Goal: Feedback & Contribution: Leave review/rating

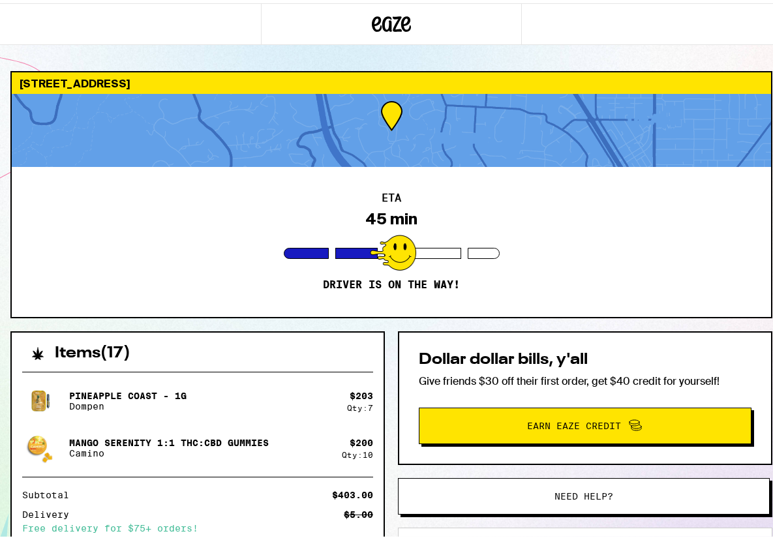
click at [232, 290] on div "ETA 45 min Driver is on the way!" at bounding box center [391, 239] width 759 height 150
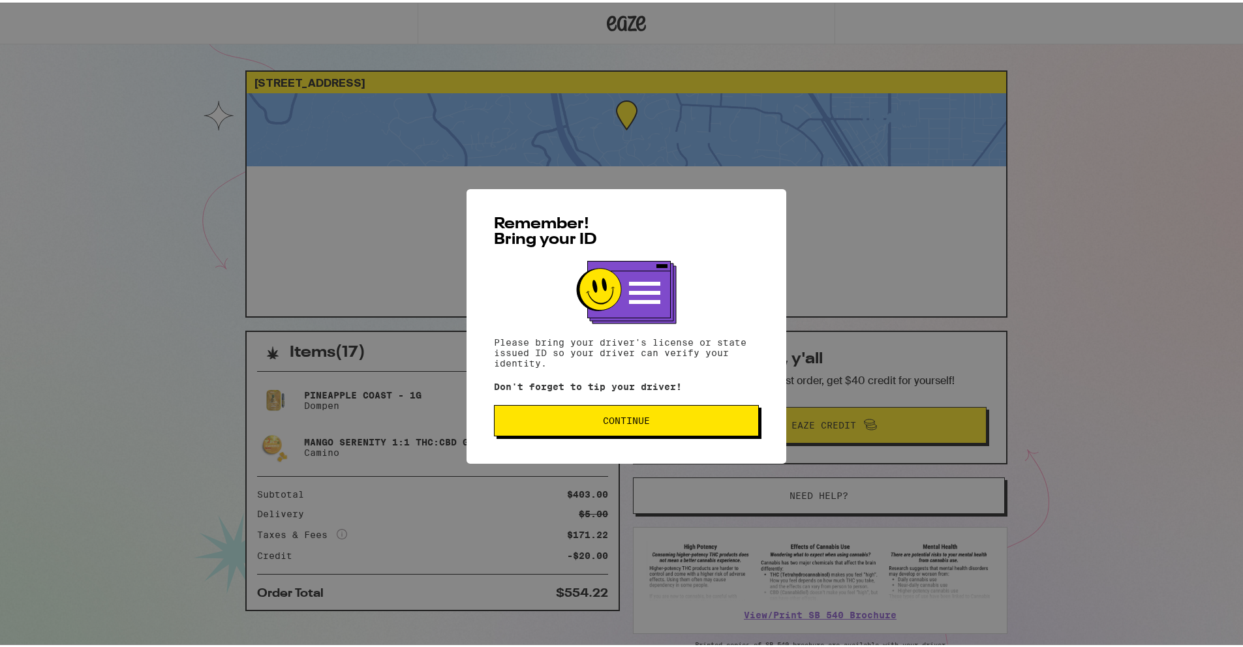
click at [682, 429] on button "Continue" at bounding box center [626, 417] width 265 height 31
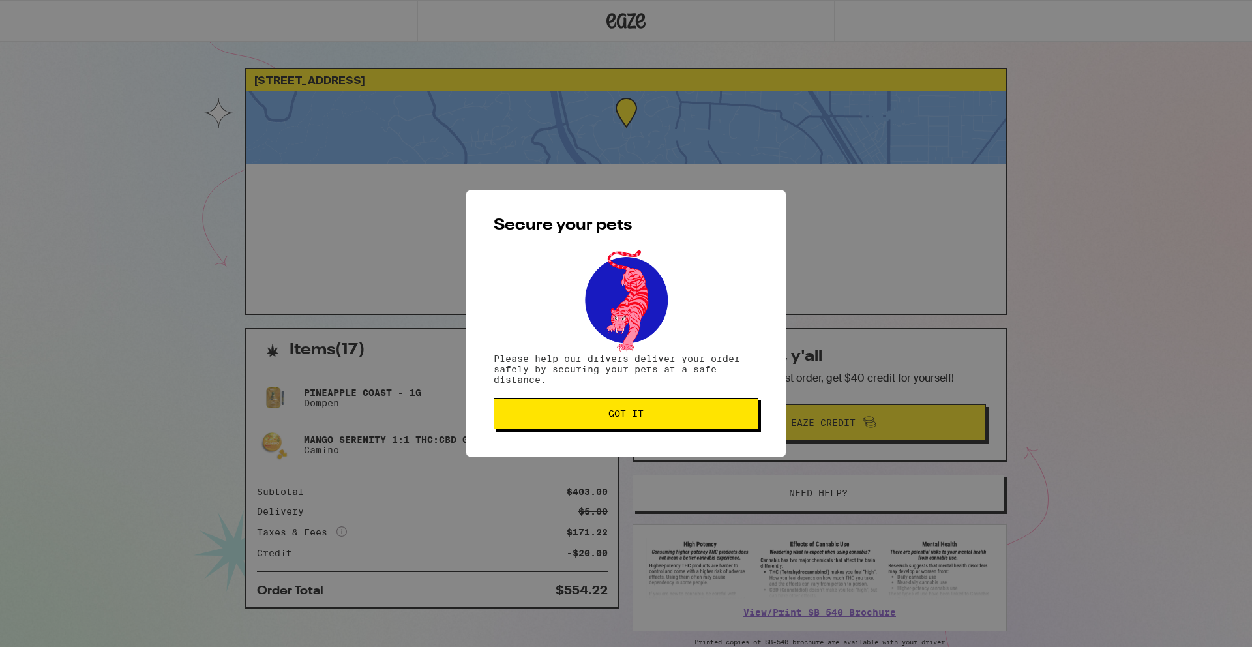
click at [682, 429] on button "Got it" at bounding box center [626, 413] width 265 height 31
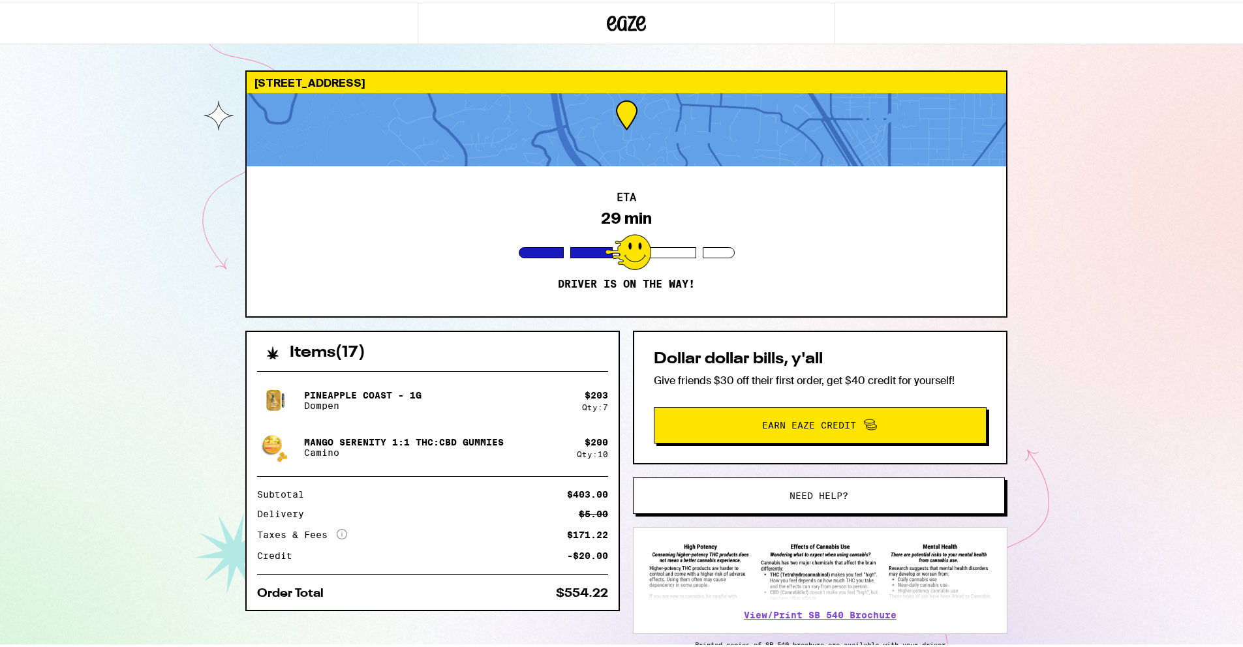
scroll to position [67, 0]
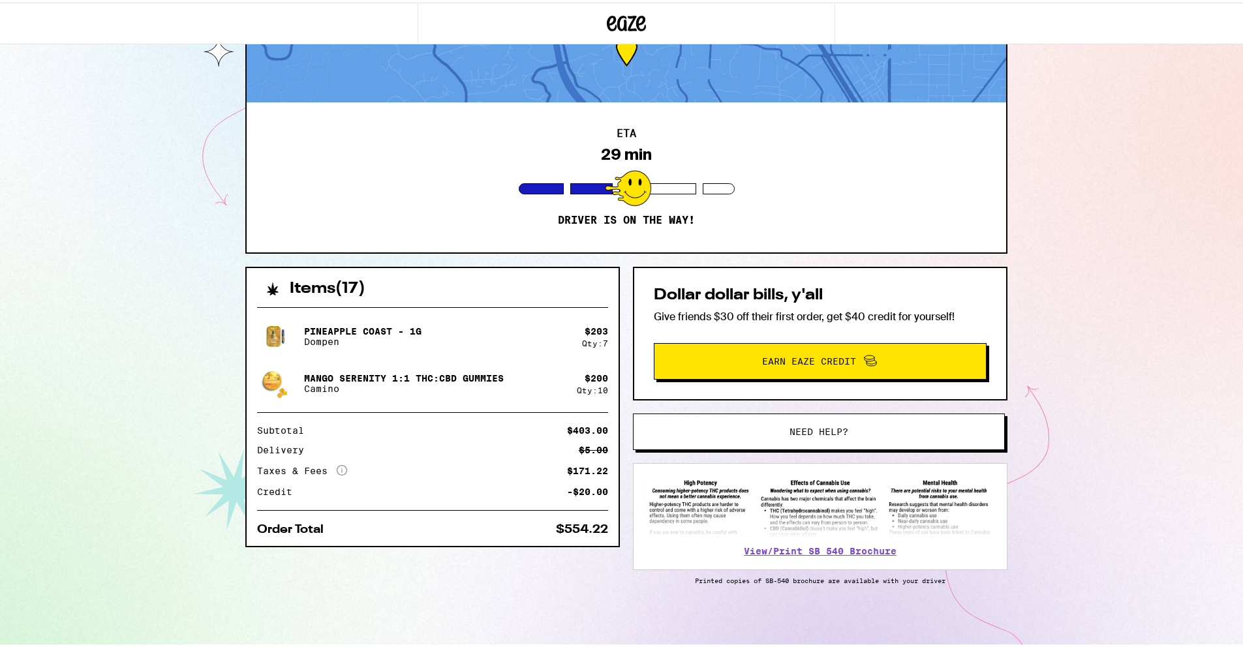
click at [821, 531] on img at bounding box center [819, 504] width 347 height 61
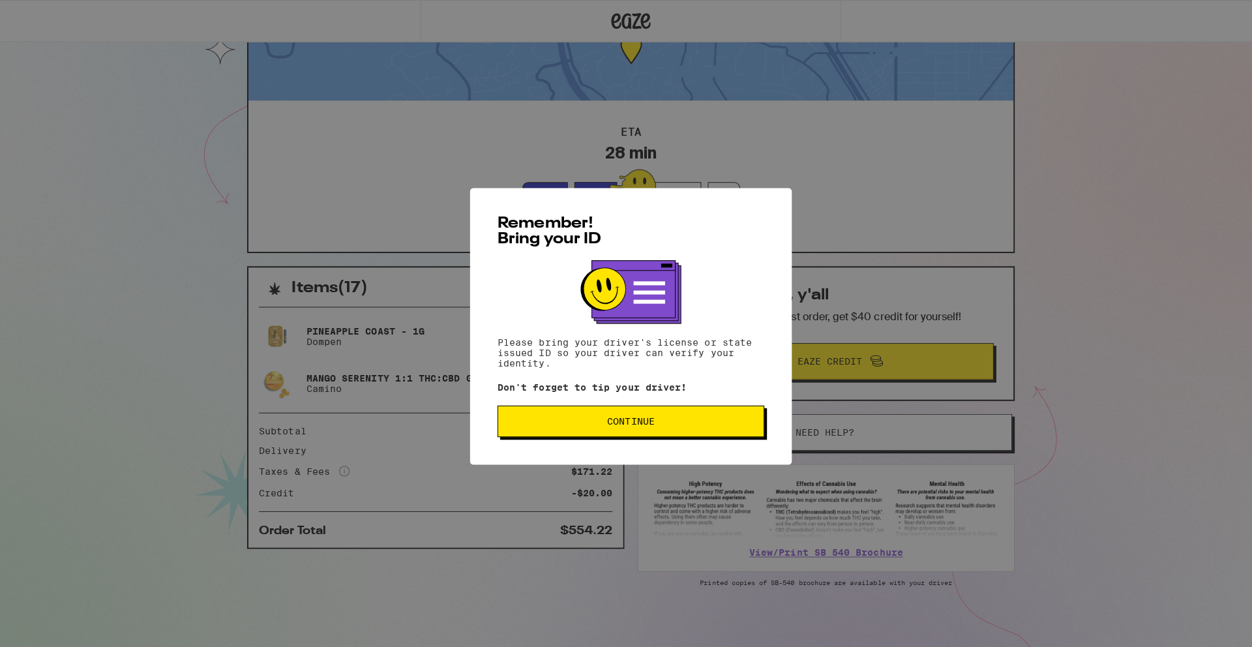
scroll to position [67, 0]
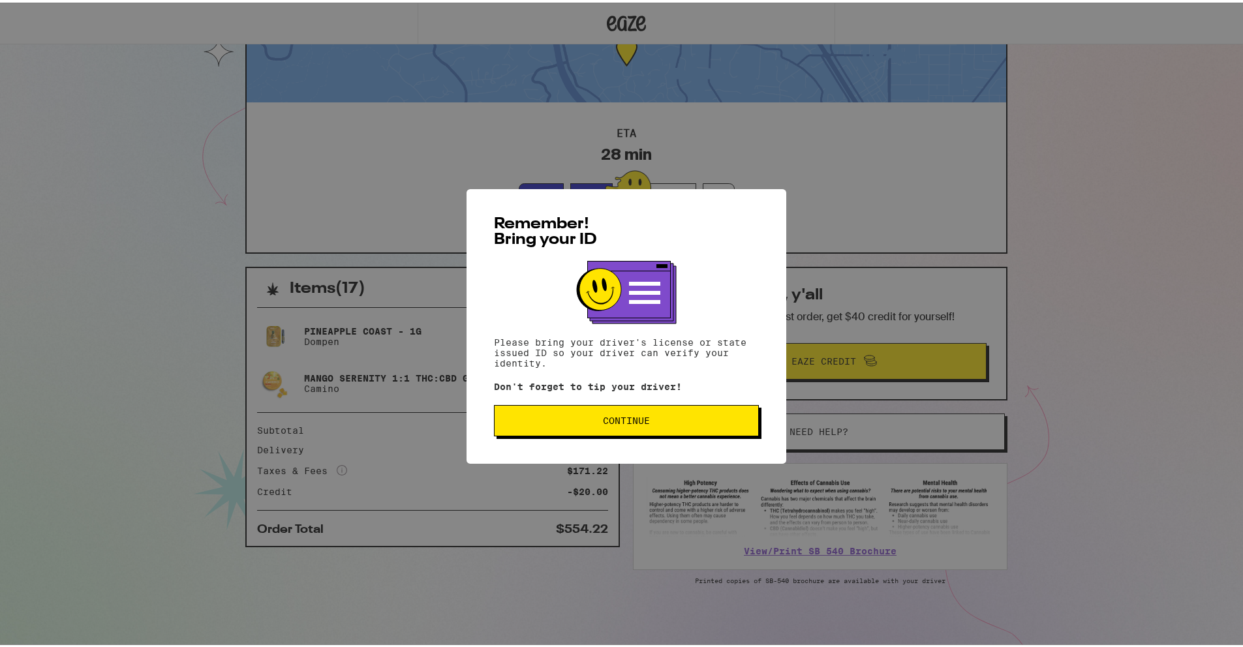
click at [579, 427] on button "Continue" at bounding box center [626, 417] width 265 height 31
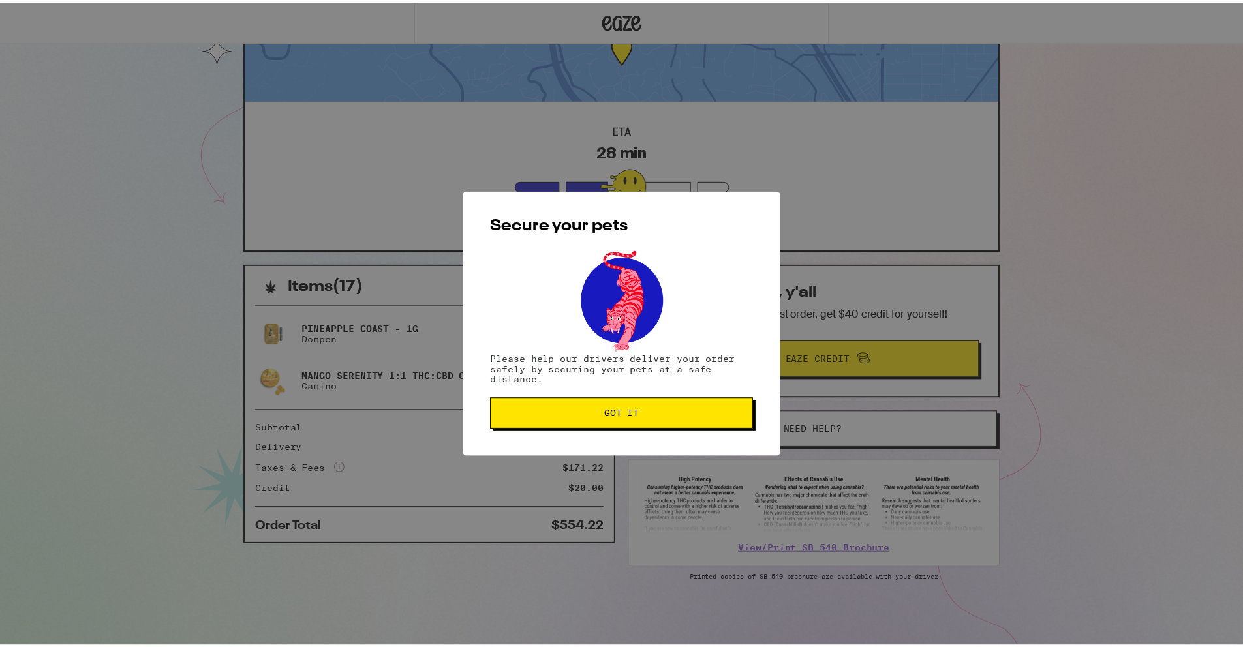
scroll to position [0, 0]
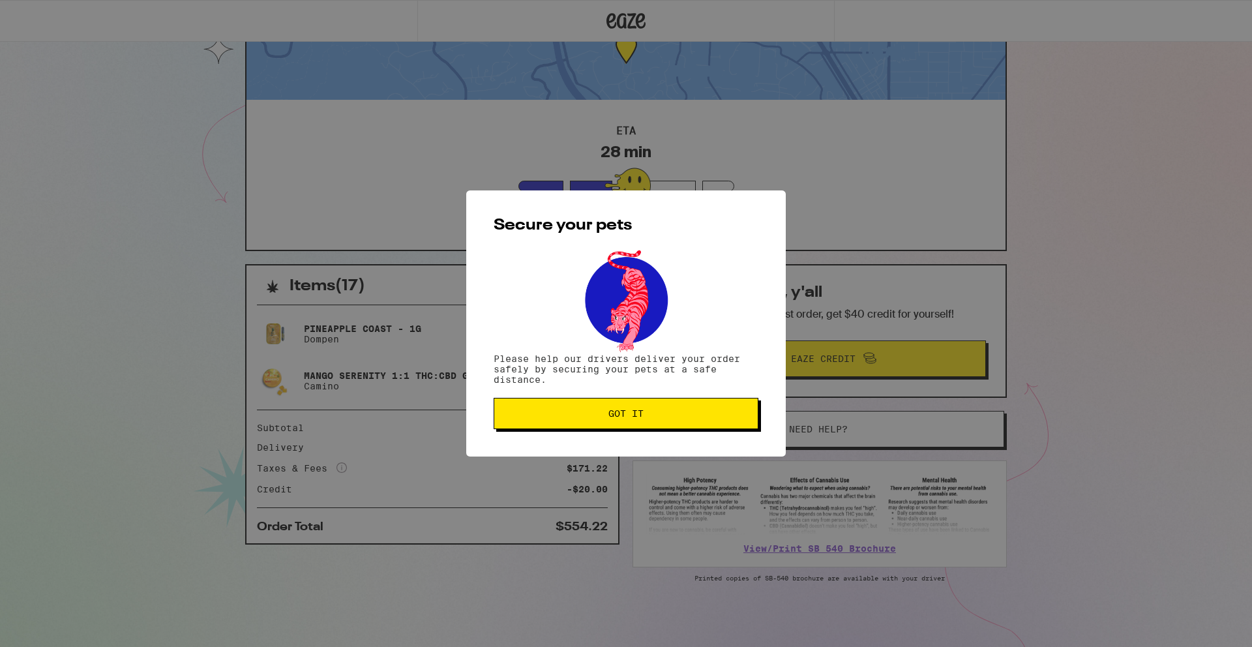
click at [579, 427] on button "Got it" at bounding box center [626, 413] width 265 height 31
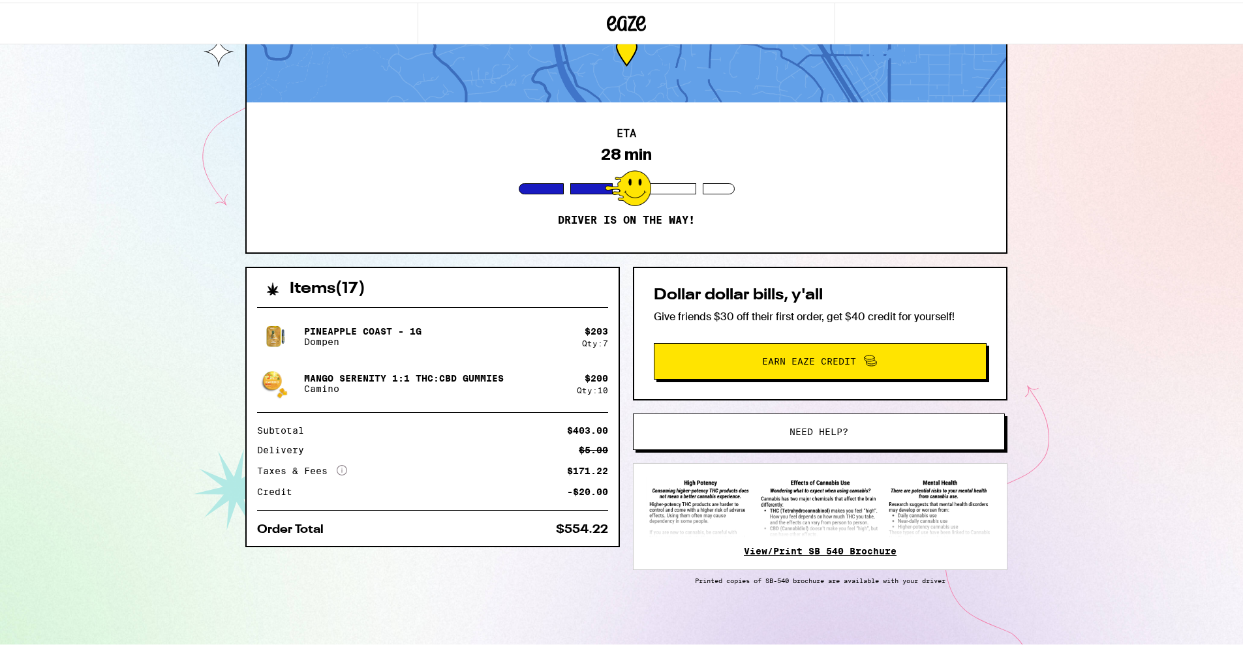
click at [781, 549] on link "View/Print SB 540 Brochure" at bounding box center [820, 548] width 153 height 10
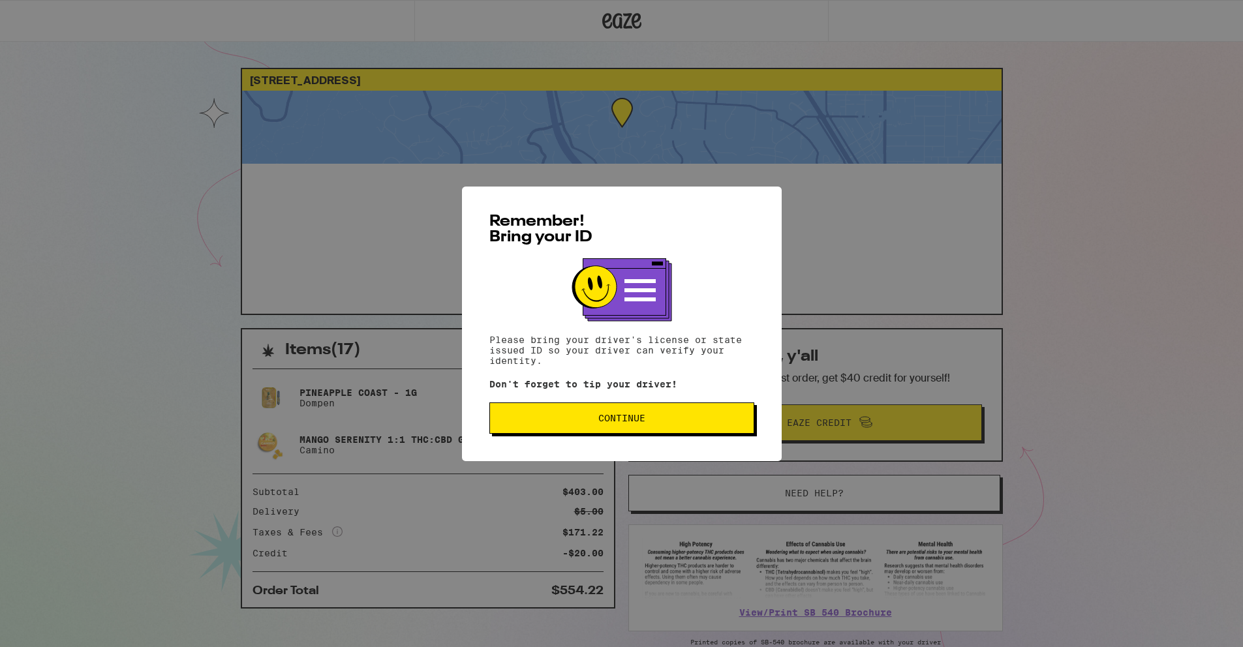
scroll to position [67, 0]
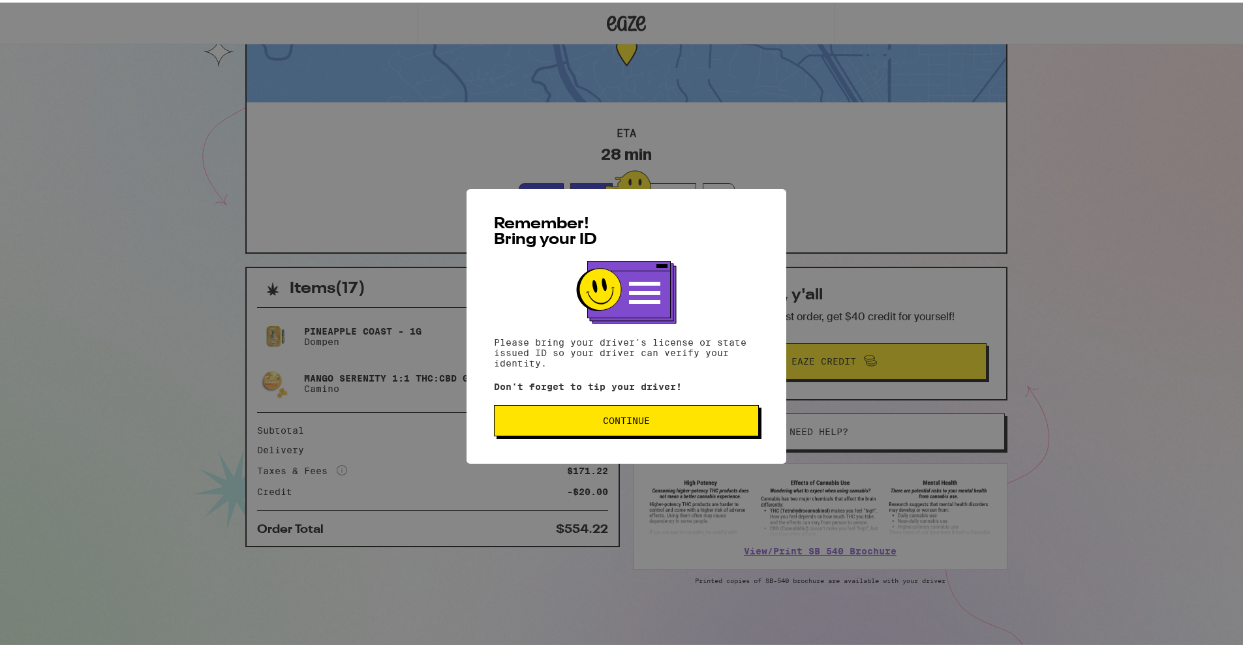
click at [575, 412] on button "Continue" at bounding box center [626, 417] width 265 height 31
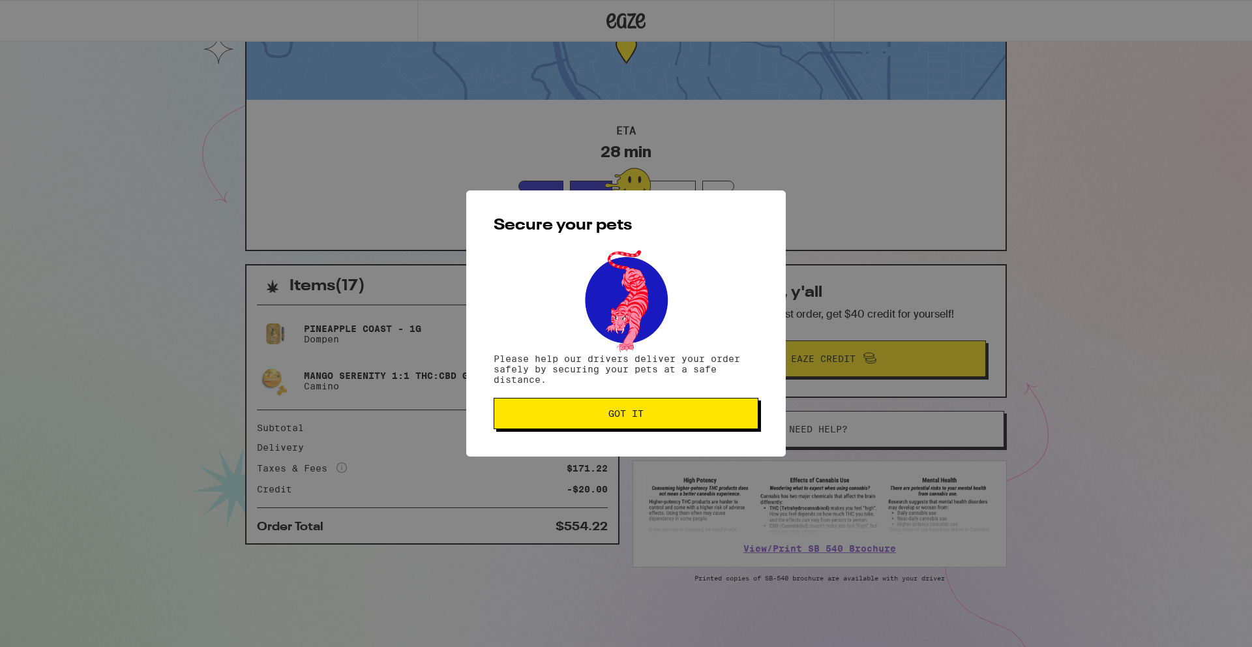
click at [575, 412] on span "Got it" at bounding box center [626, 413] width 243 height 9
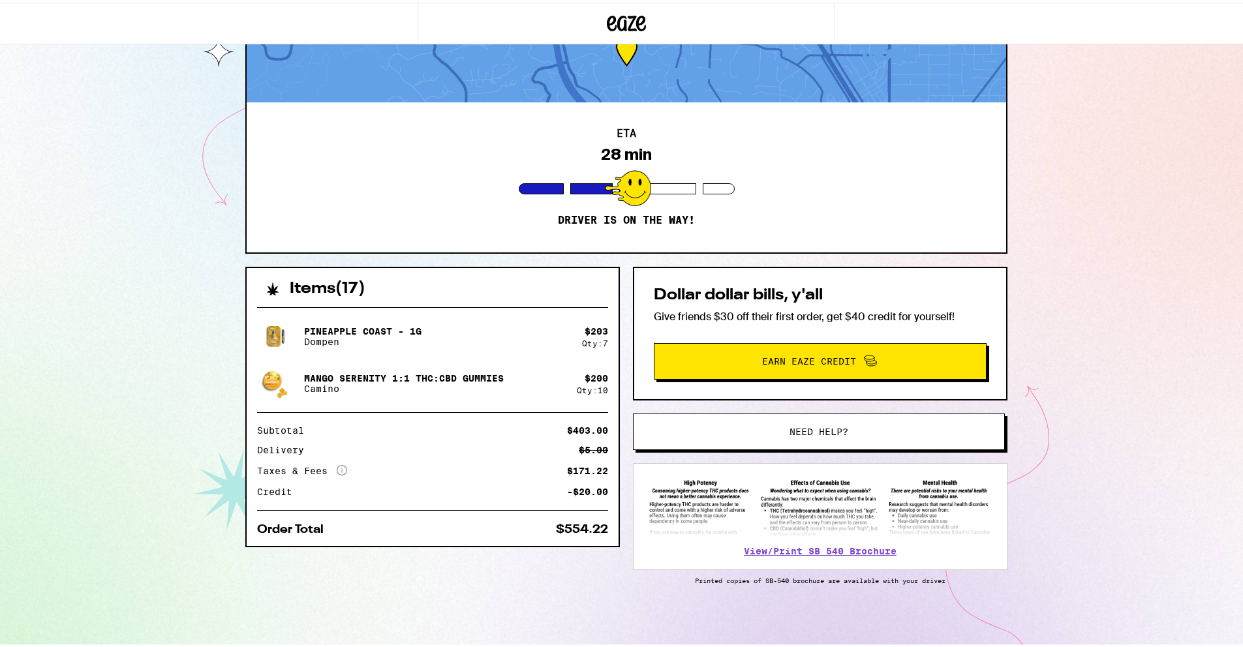
scroll to position [0, 0]
click at [181, 190] on div "12762 La Cresta Dr Los Altos Hills 94022 ETA 15 min Driver is on the way! Items…" at bounding box center [626, 291] width 1252 height 711
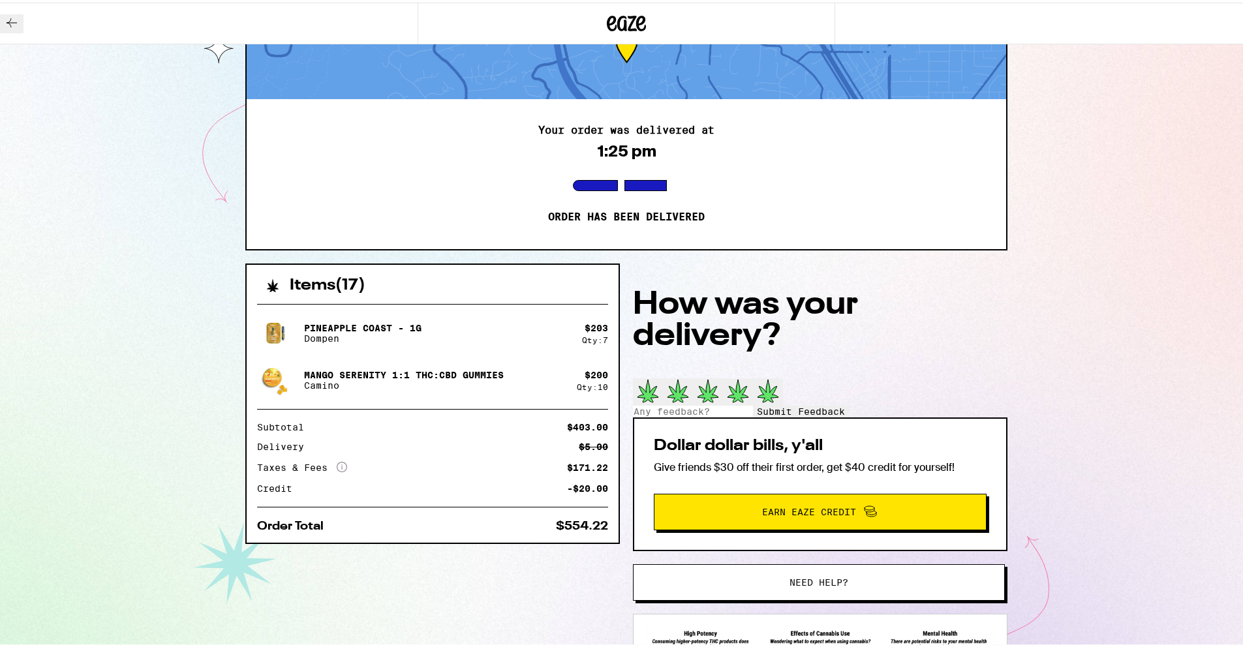
click at [779, 376] on icon at bounding box center [768, 388] width 22 height 24
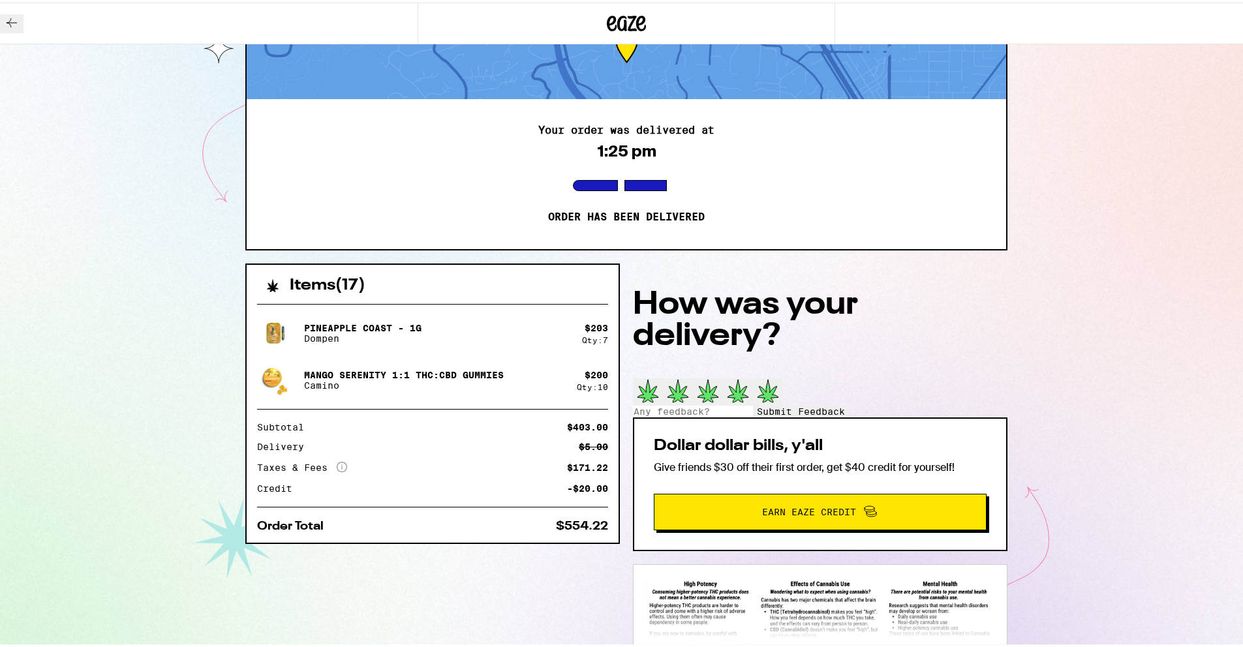
click at [816, 407] on span "Submit Feedback" at bounding box center [801, 409] width 88 height 10
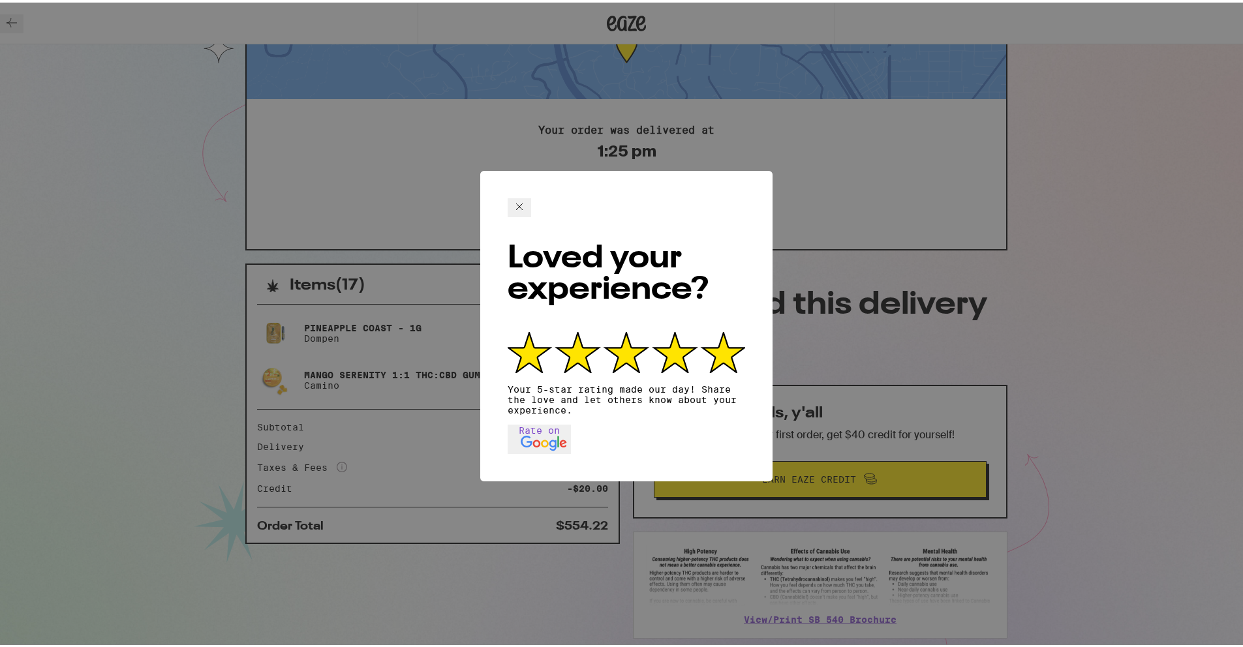
click at [527, 199] on icon at bounding box center [519, 204] width 16 height 16
